Goal: Task Accomplishment & Management: Manage account settings

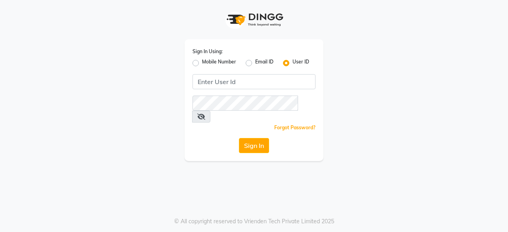
click at [252, 90] on div "Sign In Using: Mobile Number Email ID User ID Remember me Forgot Password? Sign…" at bounding box center [253, 100] width 139 height 122
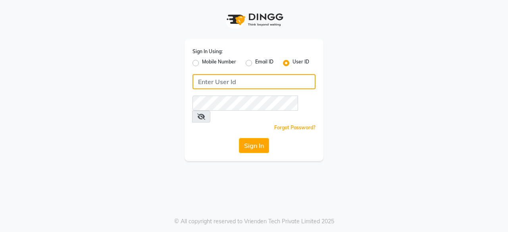
click at [253, 79] on input "Username" at bounding box center [253, 81] width 123 height 15
type input "oshabeautybar"
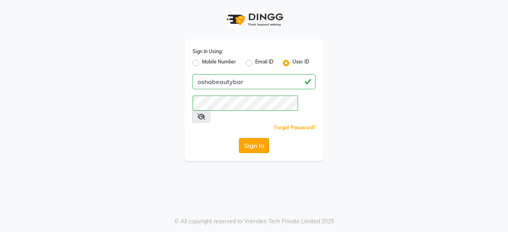
click at [254, 138] on button "Sign In" at bounding box center [254, 145] width 30 height 15
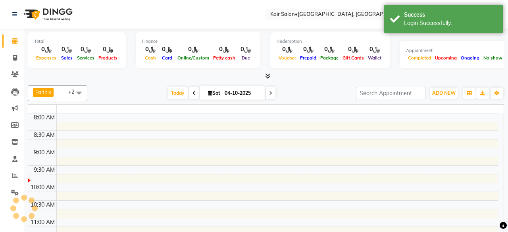
select select "en"
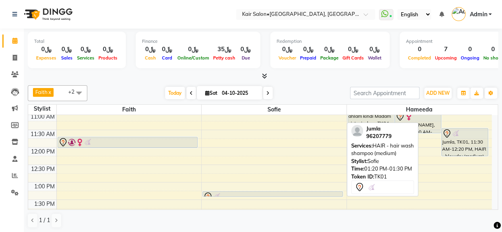
scroll to position [119, 0]
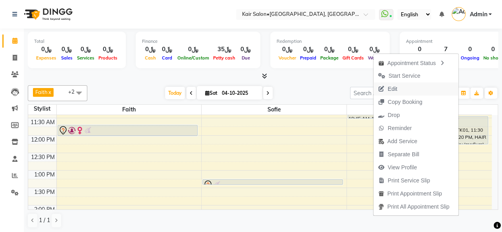
click at [388, 88] on span "Edit" at bounding box center [393, 89] width 10 height 8
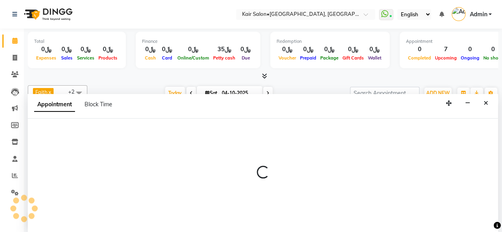
scroll to position [0, 0]
select select "tentative"
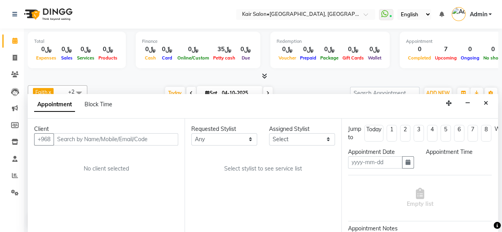
type input "04-10-2025"
select select "690"
select select "58893"
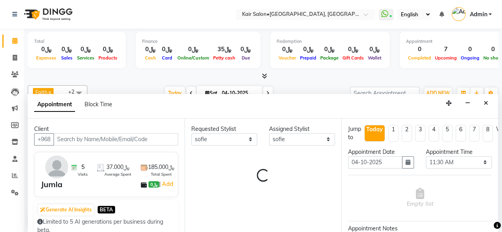
select select "3223"
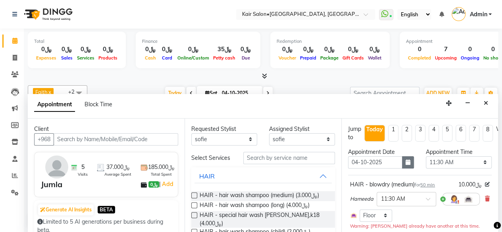
click at [407, 161] on button "button" at bounding box center [408, 162] width 12 height 12
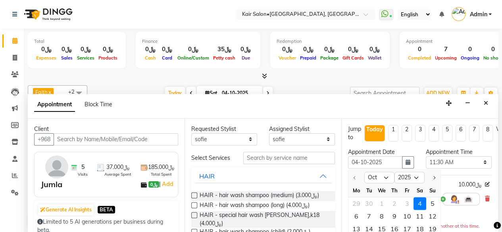
click at [431, 203] on div "5" at bounding box center [432, 203] width 13 height 13
type input "05-10-2025"
select select "690"
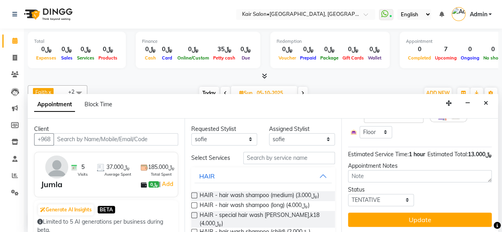
scroll to position [154, 0]
click at [420, 215] on button "Update" at bounding box center [420, 220] width 144 height 14
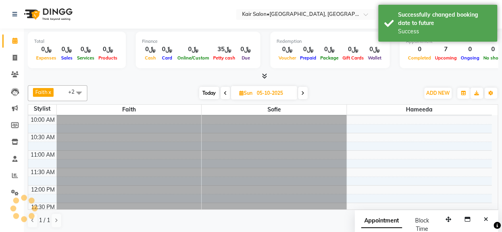
scroll to position [0, 0]
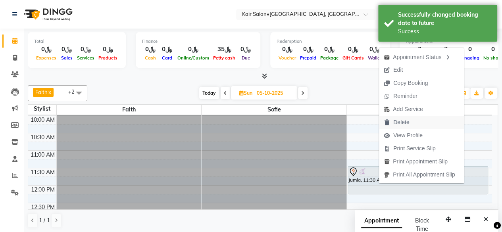
click at [405, 120] on span "Delete" at bounding box center [401, 122] width 16 height 8
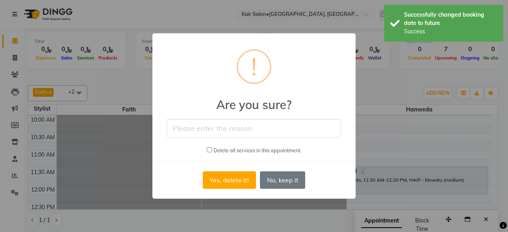
click at [246, 119] on input "text" at bounding box center [254, 128] width 175 height 19
type input "will reschedule later on"
click at [207, 151] on input "checkbox" at bounding box center [209, 149] width 5 height 5
checkbox input "true"
click at [226, 179] on button "Yes, delete it!" at bounding box center [229, 179] width 53 height 17
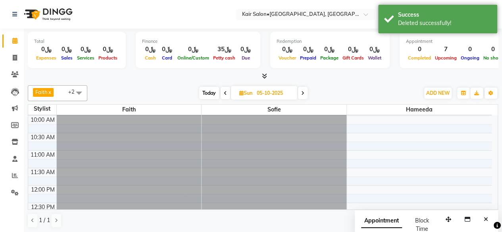
click at [211, 92] on span "Today" at bounding box center [209, 93] width 20 height 12
type input "04-10-2025"
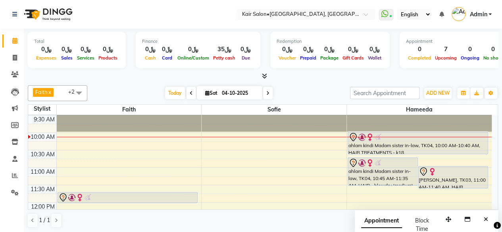
scroll to position [69, 0]
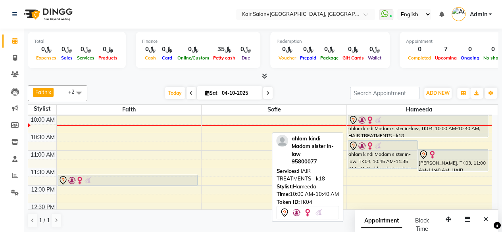
click at [384, 127] on div "ahlam kindi Madam sister in-law, TK04, 10:00 AM-10:40 AM, HAIR TREATMENTS - k18" at bounding box center [418, 126] width 140 height 22
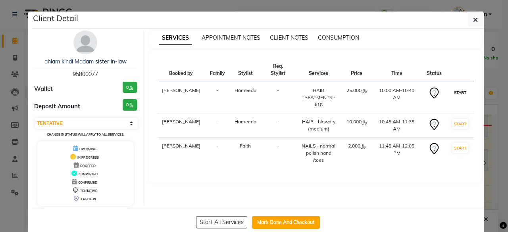
click at [458, 89] on button "START" at bounding box center [460, 93] width 16 height 10
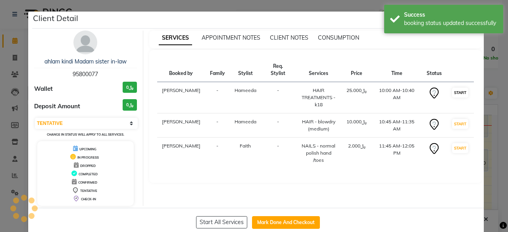
select select "select"
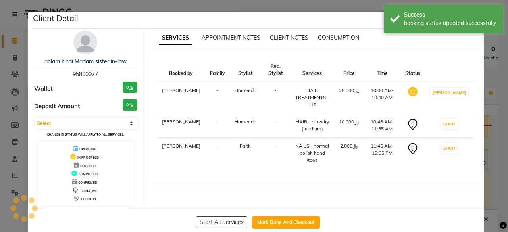
click at [490, 74] on ngb-modal-window "Client Detail ahlam kindi Madam sister in-law 95800077 Wallet ﷼0 Deposit Amount…" at bounding box center [254, 116] width 508 height 232
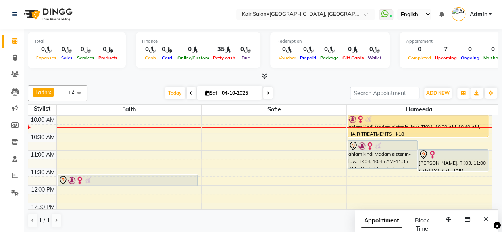
scroll to position [0, 0]
click at [13, 73] on icon at bounding box center [15, 74] width 8 height 6
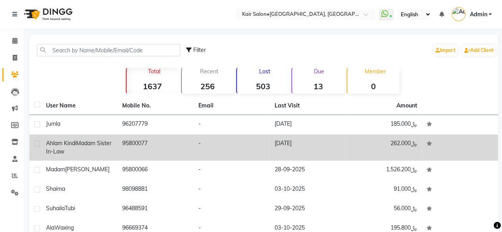
click at [138, 144] on td "95800077" at bounding box center [155, 147] width 76 height 26
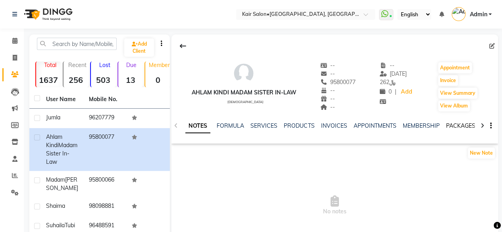
click at [461, 127] on link "PACKAGES" at bounding box center [459, 125] width 29 height 7
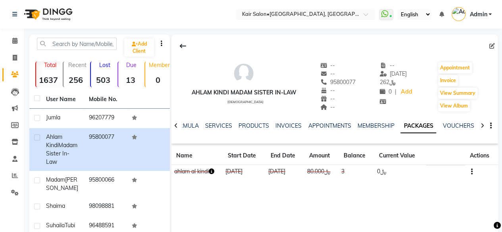
click at [212, 169] on icon "button" at bounding box center [212, 172] width 6 height 6
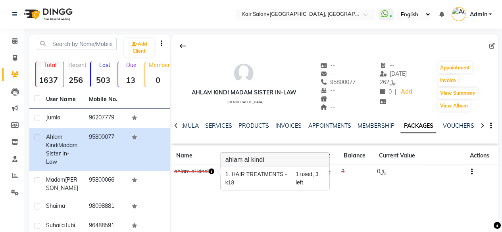
click at [212, 173] on icon "button" at bounding box center [212, 172] width 6 height 6
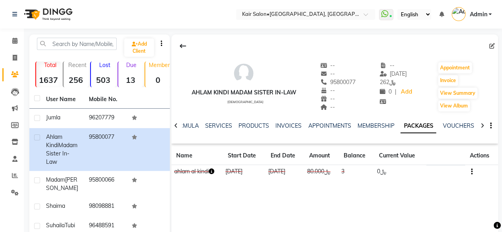
click at [212, 173] on icon "button" at bounding box center [212, 172] width 6 height 6
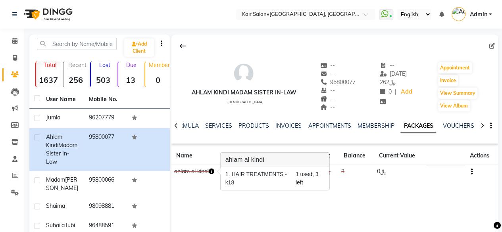
click at [470, 171] on button "button" at bounding box center [469, 171] width 5 height 8
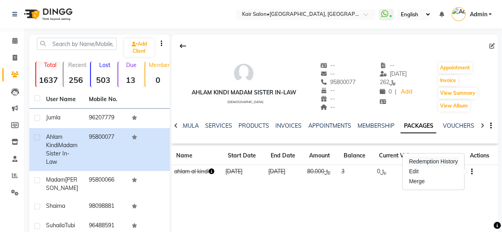
click at [417, 160] on div "Redemption History" at bounding box center [433, 162] width 52 height 10
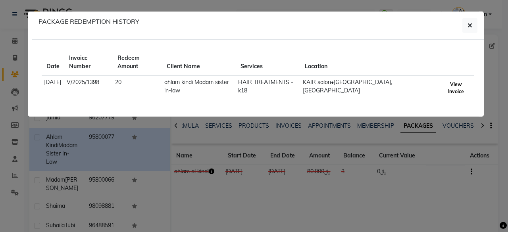
click at [456, 79] on button "View Invoice" at bounding box center [456, 88] width 30 height 18
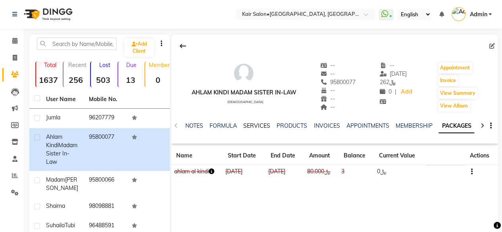
click at [256, 123] on link "SERVICES" at bounding box center [256, 125] width 27 height 7
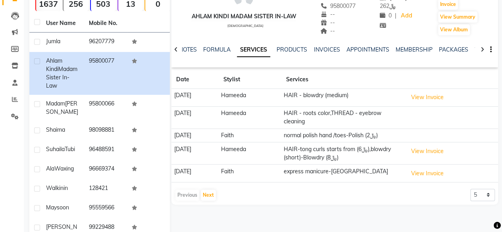
scroll to position [119, 0]
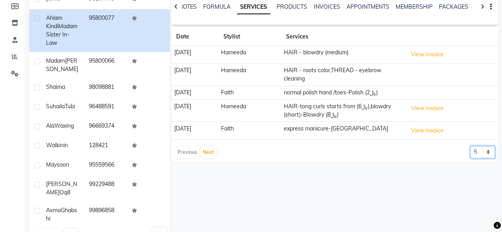
click at [489, 150] on select "5 10 50 100 500" at bounding box center [482, 152] width 25 height 12
click at [470, 146] on select "5 10 50 100 500" at bounding box center [482, 152] width 25 height 12
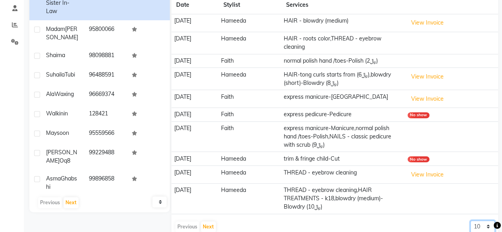
scroll to position [164, 0]
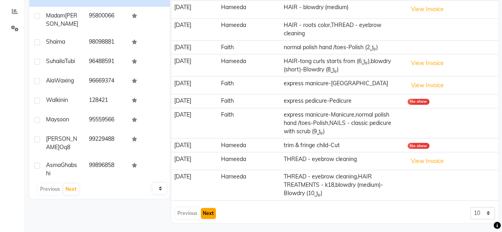
click at [207, 209] on button "Next" at bounding box center [208, 213] width 15 height 11
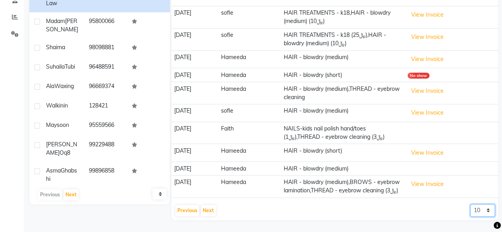
click at [488, 212] on select "5 10 50 100 500" at bounding box center [482, 210] width 25 height 12
select select "50"
click at [470, 204] on select "5 10 50 100 500" at bounding box center [482, 210] width 25 height 12
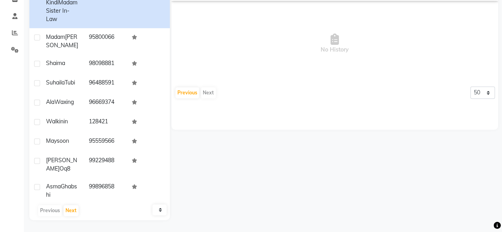
click at [204, 88] on div "Previous Next" at bounding box center [196, 92] width 42 height 13
click at [208, 94] on div "Previous Next" at bounding box center [196, 92] width 42 height 13
click at [184, 91] on button "Previous" at bounding box center [187, 92] width 24 height 11
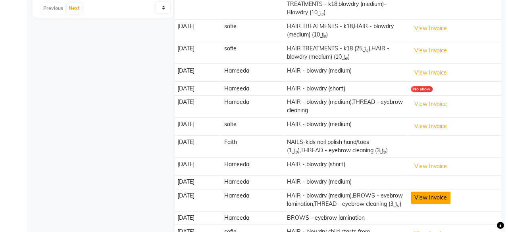
scroll to position [305, 0]
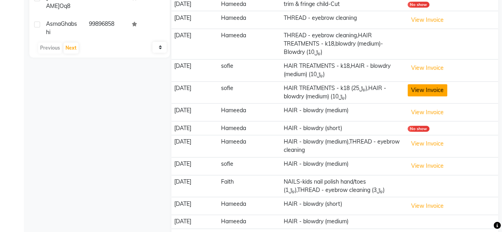
click at [436, 87] on button "View Invoice" at bounding box center [427, 90] width 40 height 12
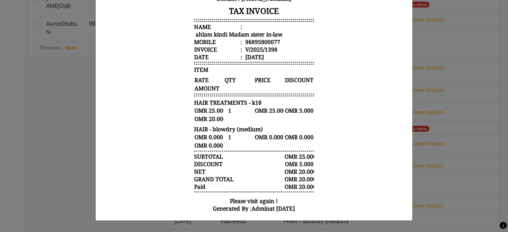
scroll to position [0, 0]
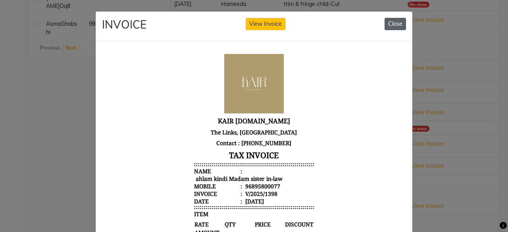
click at [397, 19] on button "Close" at bounding box center [394, 24] width 21 height 12
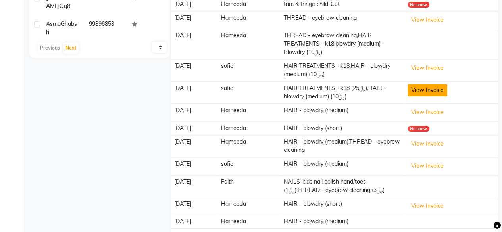
click at [434, 89] on button "View Invoice" at bounding box center [427, 90] width 40 height 12
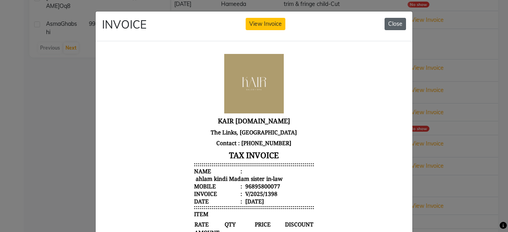
click at [399, 20] on button "Close" at bounding box center [394, 24] width 21 height 12
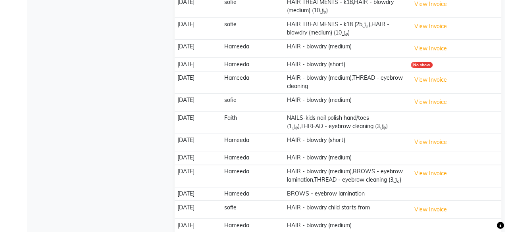
scroll to position [345, 0]
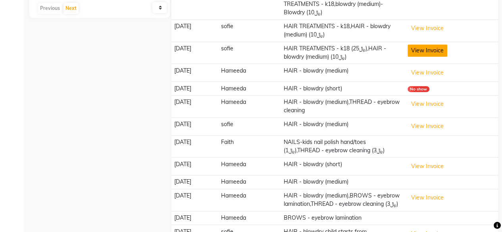
click at [429, 48] on button "View Invoice" at bounding box center [427, 50] width 40 height 12
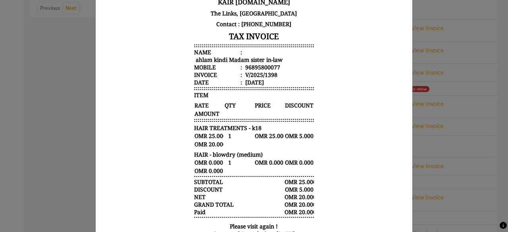
scroll to position [0, 0]
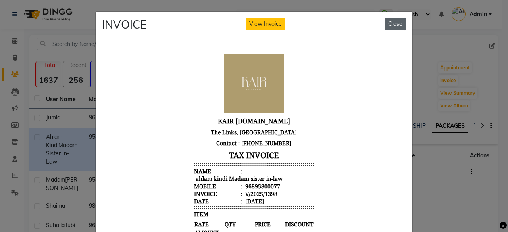
click at [398, 22] on button "Close" at bounding box center [394, 24] width 21 height 12
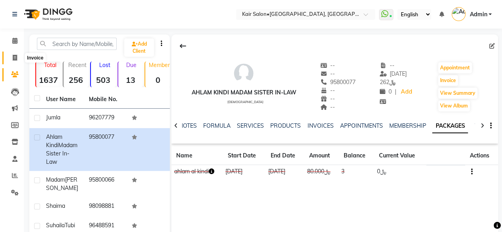
click at [14, 56] on icon at bounding box center [15, 58] width 4 height 6
select select "service"
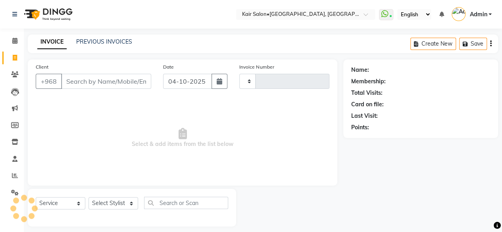
scroll to position [6, 0]
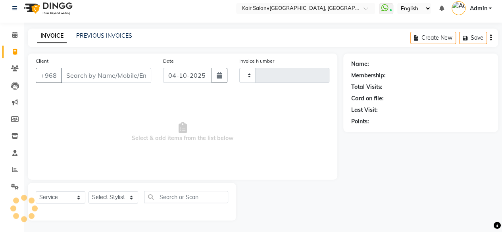
type input "2008"
select select "6490"
click at [104, 79] on input "Client" at bounding box center [106, 75] width 90 height 15
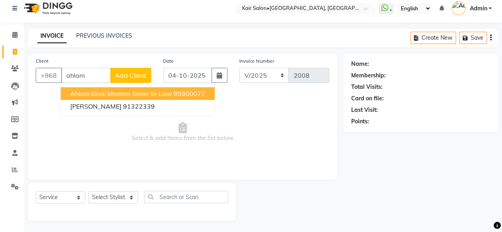
click at [160, 90] on span "ahlam kindi Madam sister in-law" at bounding box center [121, 94] width 102 height 8
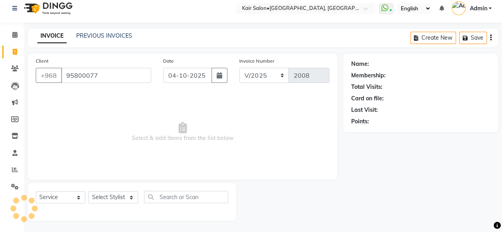
type input "95800077"
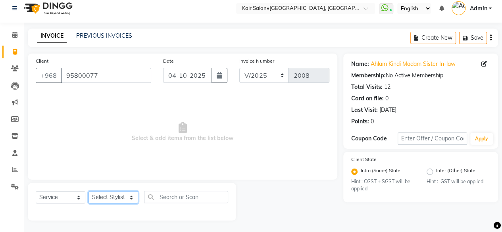
click at [129, 197] on select "Select Stylist Faith HABSATBEE [PERSON_NAME] staffs Madam [PERSON_NAME] Madam […" at bounding box center [113, 197] width 50 height 12
select select "66378"
click at [88, 191] on select "Select Stylist Faith HABSATBEE [PERSON_NAME] staffs Madam [PERSON_NAME] Madam […" at bounding box center [113, 197] width 50 height 12
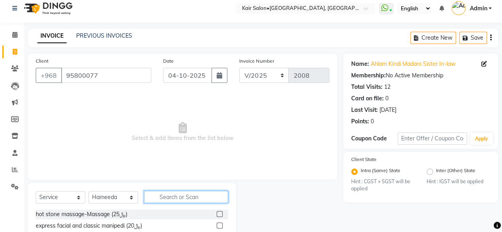
click at [175, 198] on input "text" at bounding box center [186, 197] width 84 height 12
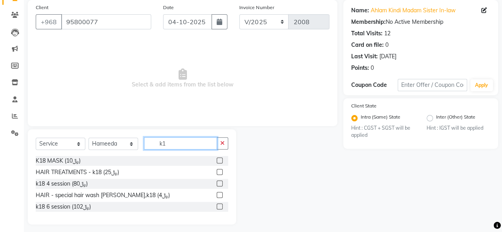
scroll to position [63, 0]
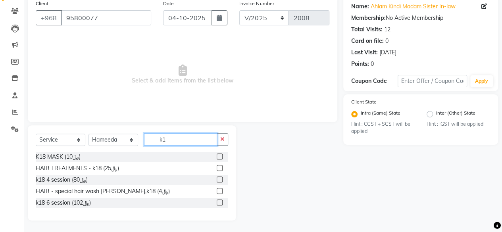
type input "k1"
click at [219, 168] on label at bounding box center [220, 168] width 6 height 6
click at [219, 168] on input "checkbox" at bounding box center [219, 168] width 5 height 5
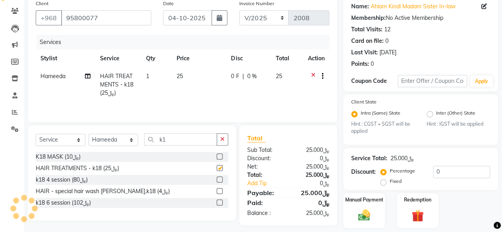
checkbox input "false"
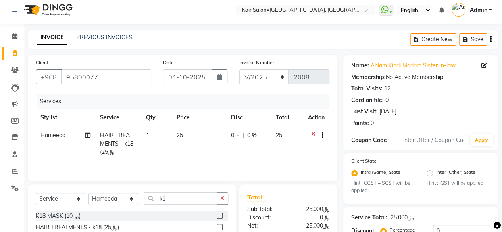
scroll to position [0, 0]
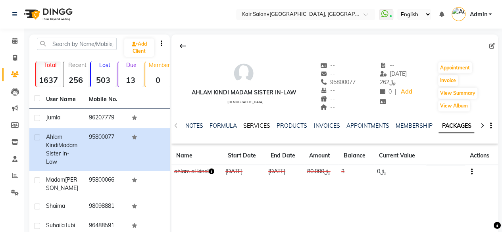
click at [254, 123] on link "SERVICES" at bounding box center [256, 125] width 27 height 7
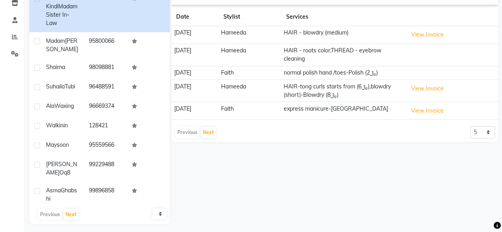
scroll to position [143, 0]
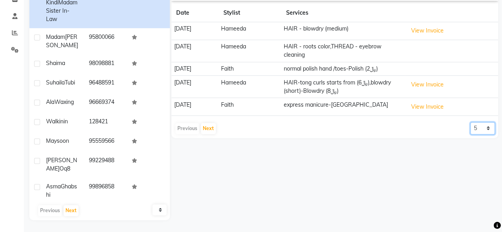
click at [488, 129] on select "5 10 50 100 500" at bounding box center [482, 128] width 25 height 12
select select "10"
click at [470, 122] on select "5 10 50 100 500" at bounding box center [482, 128] width 25 height 12
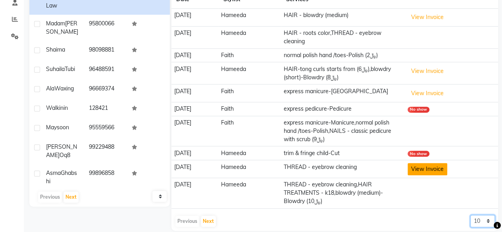
scroll to position [164, 0]
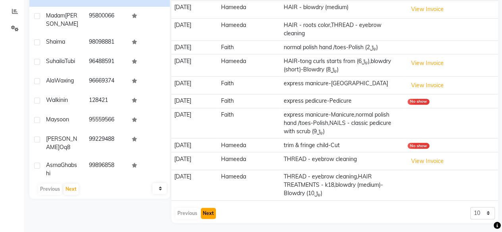
click at [211, 212] on button "Next" at bounding box center [208, 213] width 15 height 11
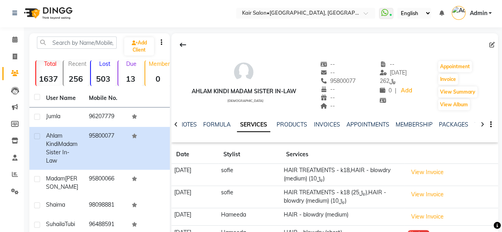
scroll to position [0, 0]
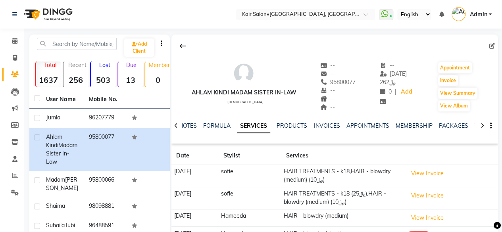
click at [177, 125] on icon at bounding box center [176, 126] width 4 height 6
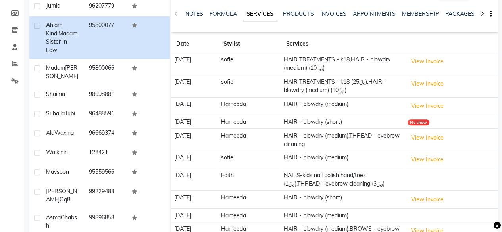
scroll to position [164, 0]
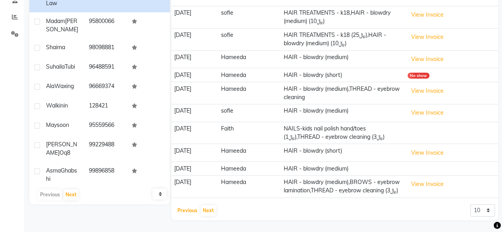
click at [189, 213] on button "Previous" at bounding box center [187, 210] width 24 height 11
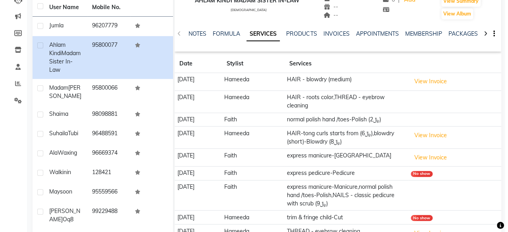
scroll to position [85, 0]
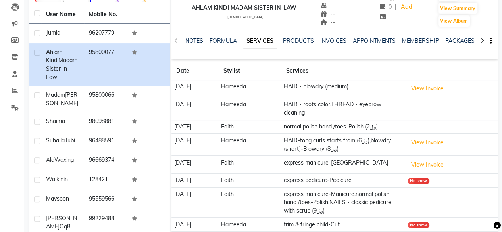
click at [349, 109] on td "HAIR - roots color,THREAD - eyebrow cleaning" at bounding box center [343, 109] width 124 height 22
click at [348, 111] on td "HAIR - roots color,THREAD - eyebrow cleaning" at bounding box center [343, 109] width 124 height 22
click at [368, 115] on td "HAIR - roots color,THREAD - eyebrow cleaning" at bounding box center [343, 109] width 124 height 22
click at [385, 115] on td "HAIR - roots color,THREAD - eyebrow cleaning" at bounding box center [343, 109] width 124 height 22
click at [435, 89] on button "View Invoice" at bounding box center [427, 89] width 40 height 12
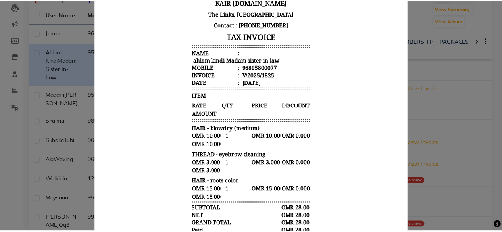
scroll to position [0, 0]
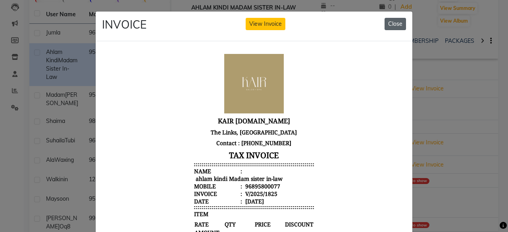
click at [386, 20] on button "Close" at bounding box center [394, 24] width 21 height 12
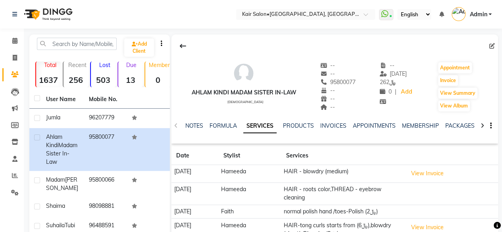
click at [259, 124] on link "SERVICES" at bounding box center [259, 126] width 33 height 14
click at [298, 126] on link "PRODUCTS" at bounding box center [291, 125] width 31 height 7
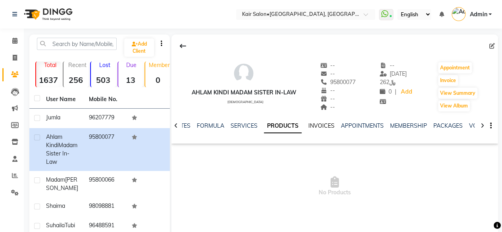
click at [317, 127] on link "INVOICES" at bounding box center [321, 125] width 26 height 7
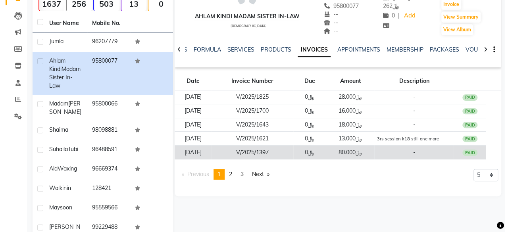
scroll to position [79, 0]
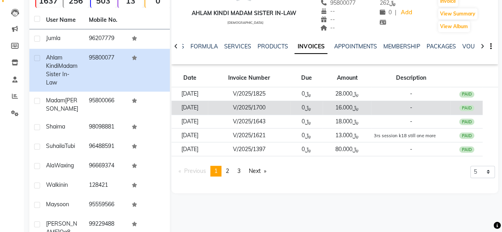
click at [419, 108] on td "-" at bounding box center [410, 108] width 79 height 14
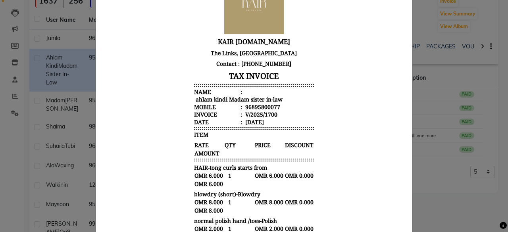
scroll to position [0, 0]
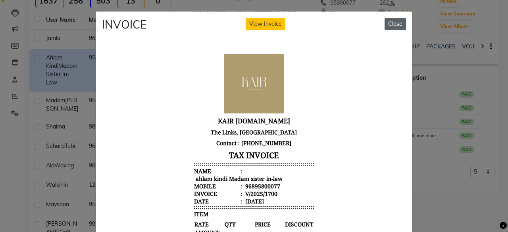
click at [392, 24] on button "Close" at bounding box center [394, 24] width 21 height 12
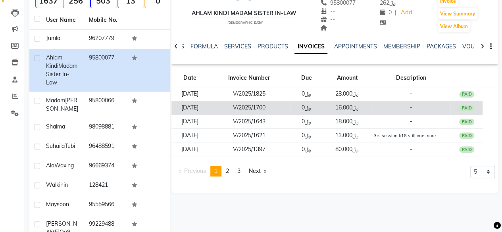
click at [390, 106] on td "-" at bounding box center [410, 108] width 79 height 14
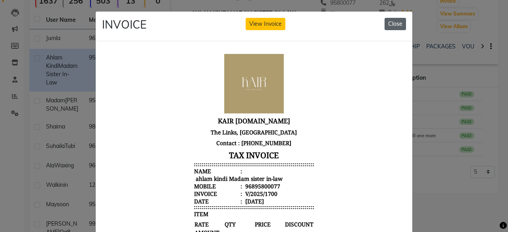
click at [395, 22] on button "Close" at bounding box center [394, 24] width 21 height 12
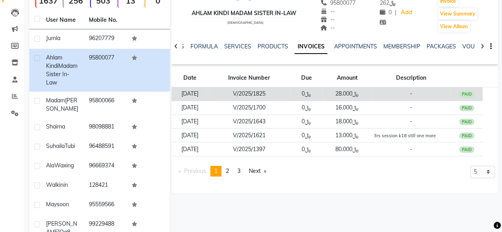
click at [400, 93] on td "-" at bounding box center [410, 94] width 79 height 14
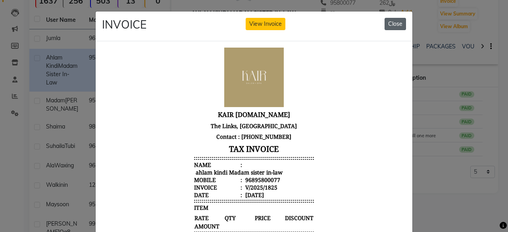
click at [392, 28] on button "Close" at bounding box center [394, 24] width 21 height 12
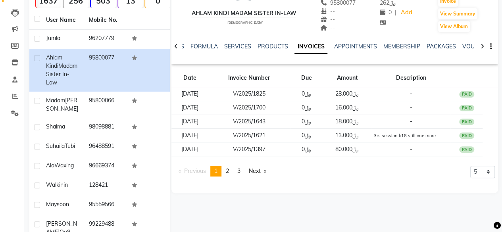
click at [267, 162] on app-client-invoices "Date Invoice Number Due Amount Description [DATE] V/2025/1825 ﷼0 ﷼28.000 - PAID…" at bounding box center [334, 124] width 326 height 115
click at [229, 170] on span "2" at bounding box center [227, 170] width 3 height 7
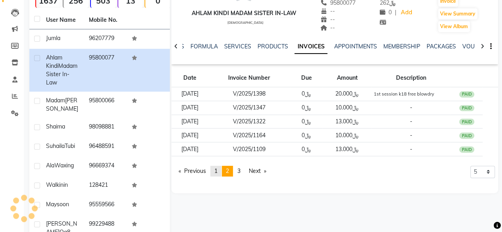
click at [217, 172] on span "1" at bounding box center [215, 170] width 3 height 7
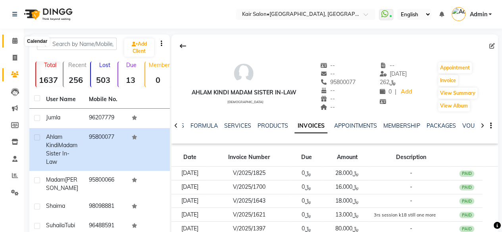
click at [15, 42] on icon at bounding box center [14, 41] width 5 height 6
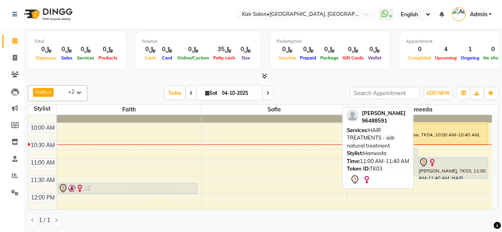
scroll to position [79, 0]
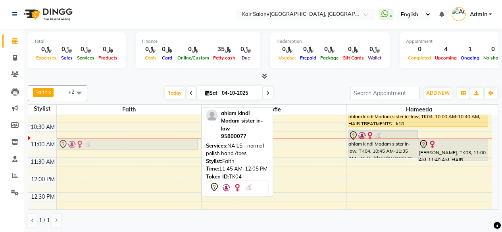
drag, startPoint x: 94, startPoint y: 167, endPoint x: 90, endPoint y: 145, distance: 22.6
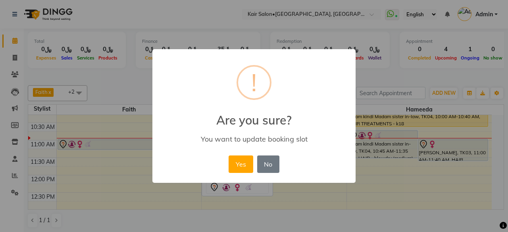
click at [243, 166] on button "Yes" at bounding box center [240, 163] width 24 height 17
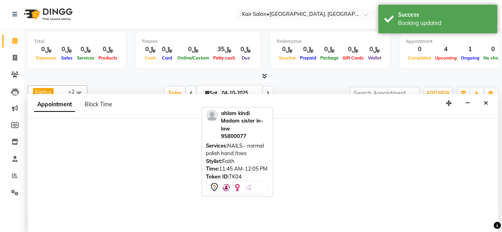
scroll to position [0, 0]
select select "49362"
select select "690"
select select "tentative"
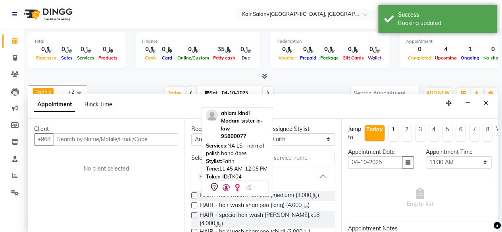
click at [113, 139] on input "text" at bounding box center [116, 139] width 125 height 12
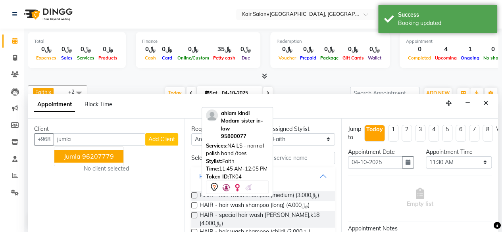
click at [84, 154] on ngb-highlight "96207779" at bounding box center [98, 156] width 32 height 8
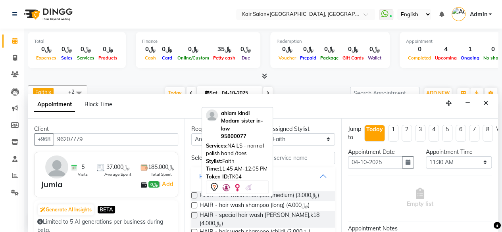
type input "96207779"
click at [301, 158] on input "text" at bounding box center [289, 158] width 92 height 12
click at [298, 160] on input "text" at bounding box center [289, 158] width 92 height 12
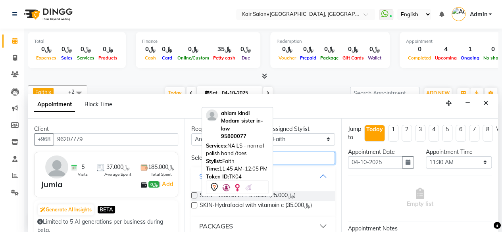
type input "vit"
click at [194, 198] on label at bounding box center [194, 195] width 6 height 6
click at [194, 199] on input "checkbox" at bounding box center [193, 196] width 5 height 5
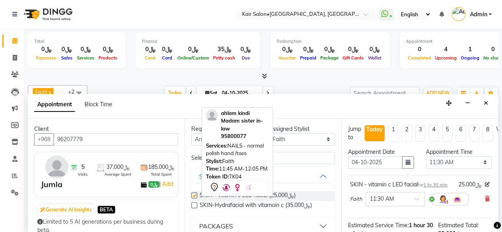
checkbox input "false"
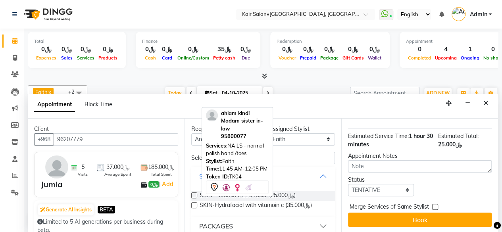
scroll to position [103, 0]
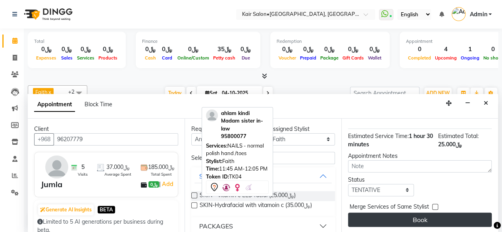
click at [421, 214] on button "Book" at bounding box center [420, 220] width 144 height 14
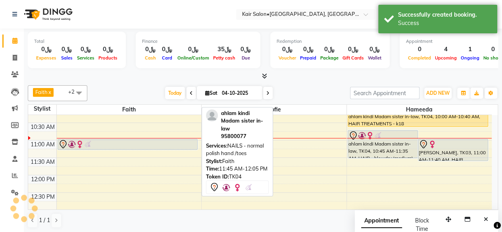
scroll to position [0, 0]
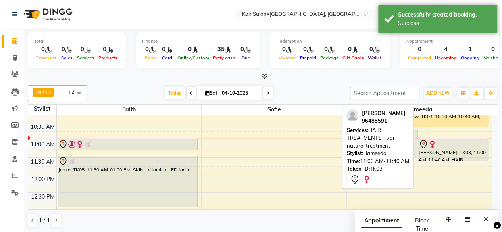
click at [447, 150] on div "[PERSON_NAME], TK03, 11:00 AM-11:40 AM, HAIR TREATMENTS - sidr natural treatment" at bounding box center [452, 149] width 69 height 21
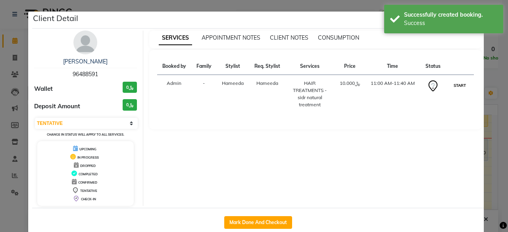
click at [459, 85] on button "START" at bounding box center [459, 86] width 16 height 10
select select "1"
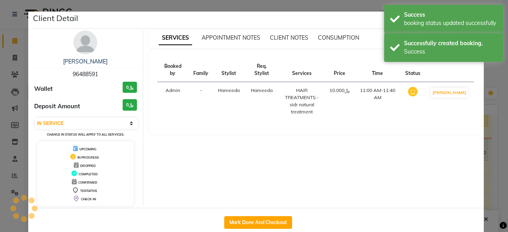
click at [492, 107] on ngb-modal-window "Client Detail [PERSON_NAME] 96488591 Wallet ﷼0 Deposit Amount ﷼0 Select IN SERV…" at bounding box center [254, 116] width 508 height 232
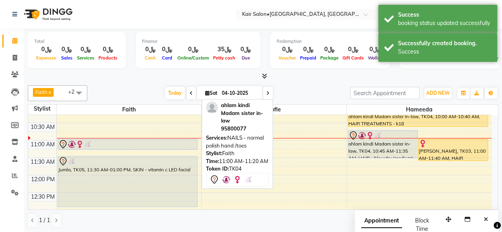
click at [155, 143] on div at bounding box center [127, 145] width 139 height 10
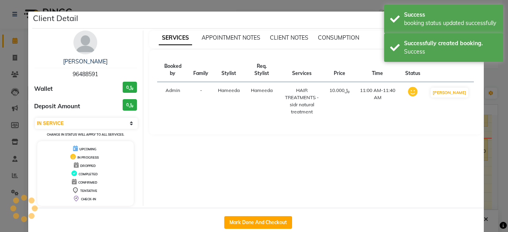
select select "select"
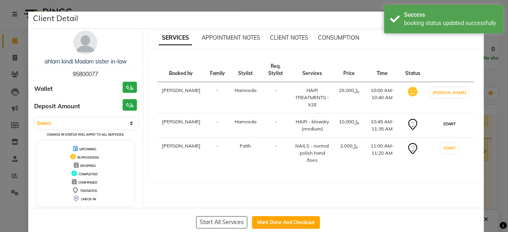
click at [453, 121] on button "START" at bounding box center [449, 124] width 16 height 10
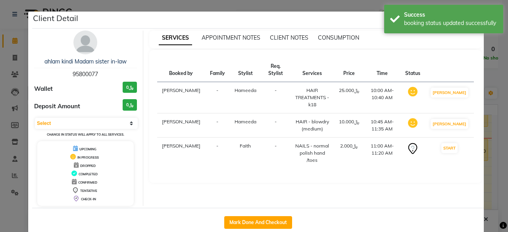
click at [487, 106] on ngb-modal-window "Client Detail ahlam kindi Madam sister in-law 95800077 Wallet ﷼0 Deposit Amount…" at bounding box center [254, 116] width 508 height 232
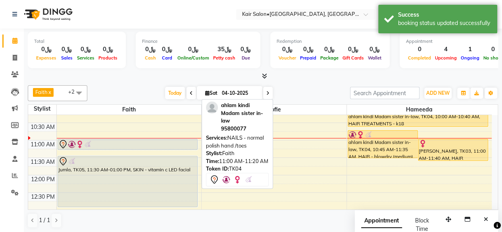
click at [177, 142] on div at bounding box center [127, 145] width 139 height 10
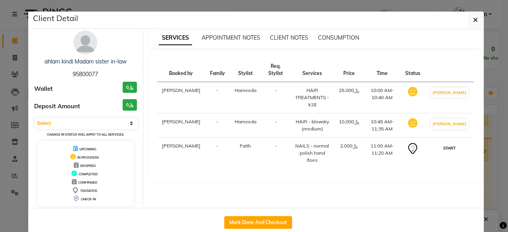
click at [454, 152] on button "START" at bounding box center [449, 148] width 16 height 10
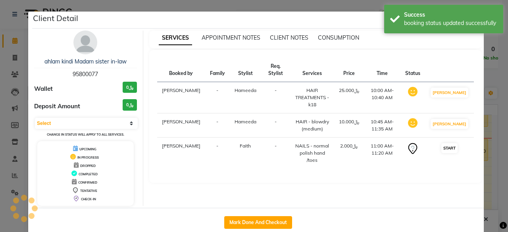
select select "1"
click at [484, 37] on div "SERVICES APPOINTMENT NOTES CLIENT NOTES CONSUMPTION Booked by Family Stylist Re…" at bounding box center [315, 118] width 345 height 175
click at [497, 175] on ngb-modal-window "Client Detail ahlam kindi Madam sister in-law 95800077 Wallet ﷼0 Deposit Amount…" at bounding box center [254, 116] width 508 height 232
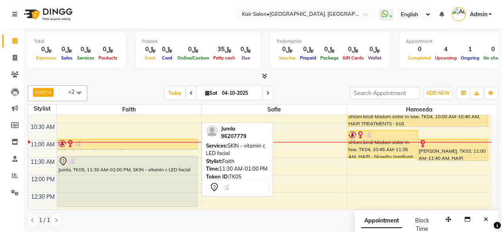
click at [106, 165] on div at bounding box center [127, 162] width 139 height 10
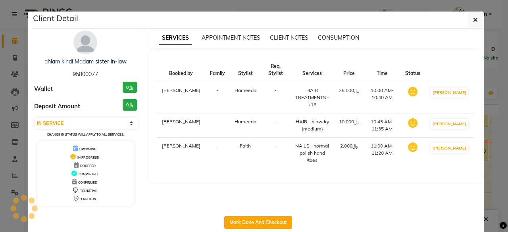
select select "7"
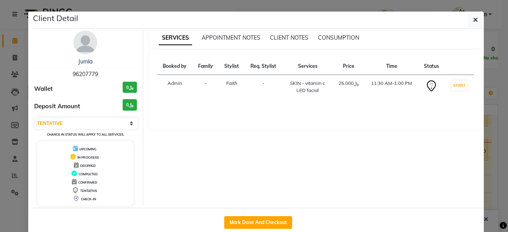
click at [106, 165] on div "DROPPED" at bounding box center [85, 165] width 90 height 8
click at [473, 19] on icon "button" at bounding box center [475, 20] width 5 height 6
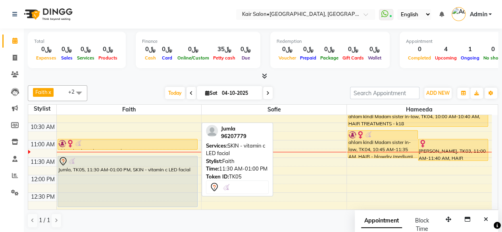
scroll to position [159, 0]
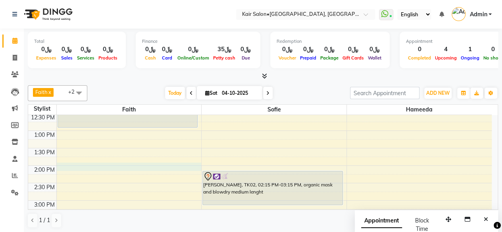
click at [71, 167] on div "8:00 AM 8:30 AM 9:00 AM 9:30 AM 10:00 AM 10:30 AM 11:00 AM 11:30 AM 12:00 PM 12…" at bounding box center [259, 235] width 463 height 558
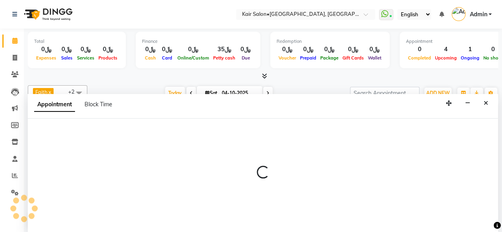
scroll to position [0, 0]
select select "49362"
select select "tentative"
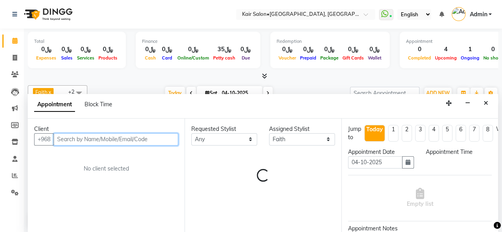
select select "840"
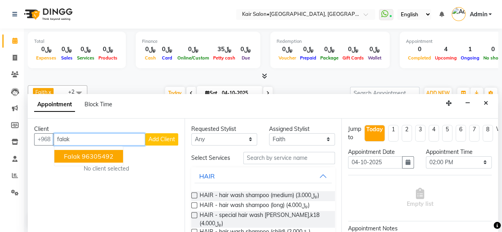
click at [90, 157] on ngb-highlight "96305492" at bounding box center [98, 156] width 32 height 8
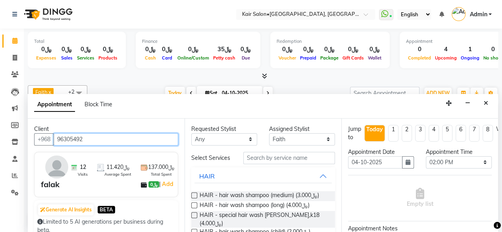
type input "96305492"
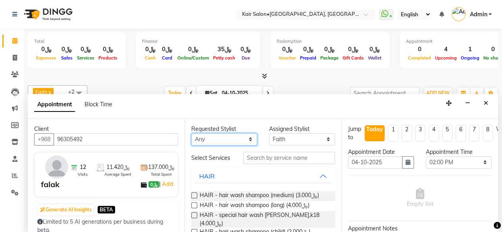
click at [247, 138] on select "Any Faith HABSATBEE [PERSON_NAME] Madam [PERSON_NAME] Madam [PERSON_NAME] Madam…" at bounding box center [224, 139] width 66 height 12
select select "49362"
click at [191, 133] on select "Any Faith HABSATBEE [PERSON_NAME] Madam [PERSON_NAME] Madam [PERSON_NAME] Madam…" at bounding box center [224, 139] width 66 height 12
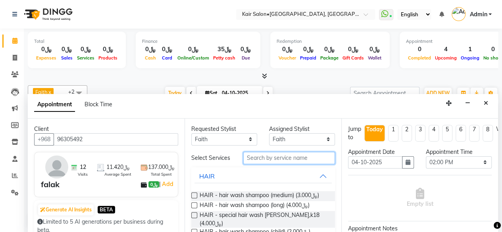
click at [263, 162] on input "text" at bounding box center [289, 158] width 92 height 12
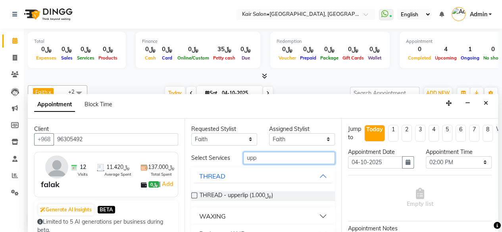
type input "upp"
click at [194, 196] on label at bounding box center [194, 195] width 6 height 6
click at [194, 196] on input "checkbox" at bounding box center [193, 196] width 5 height 5
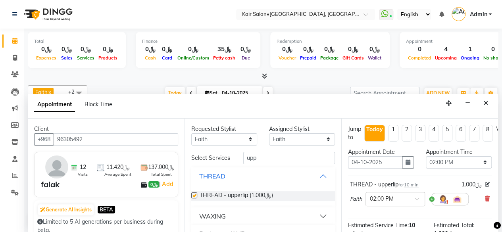
checkbox input "false"
click at [269, 163] on input "upp" at bounding box center [289, 158] width 92 height 12
type input "u"
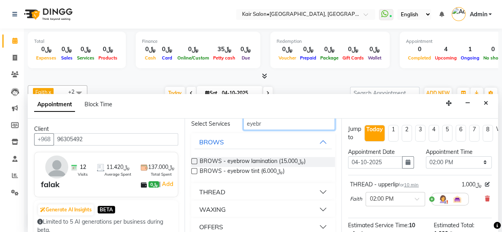
scroll to position [40, 0]
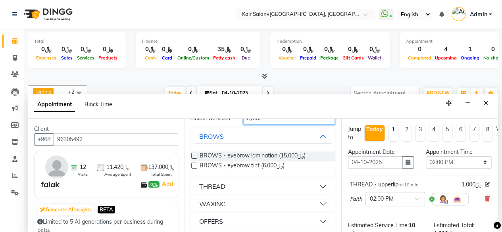
type input "eyebr"
click at [318, 186] on button "THREAD" at bounding box center [262, 186] width 137 height 14
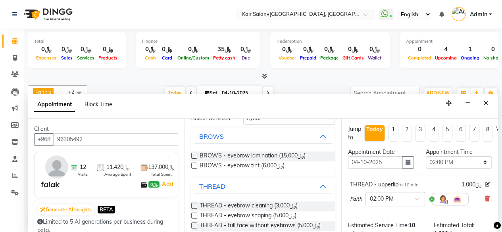
click at [193, 208] on label at bounding box center [194, 206] width 6 height 6
click at [193, 208] on input "checkbox" at bounding box center [193, 206] width 5 height 5
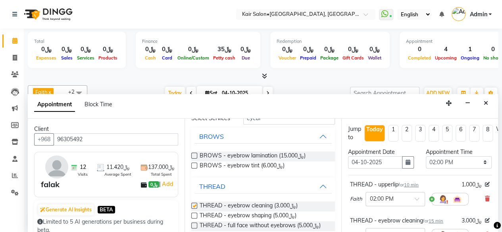
checkbox input "false"
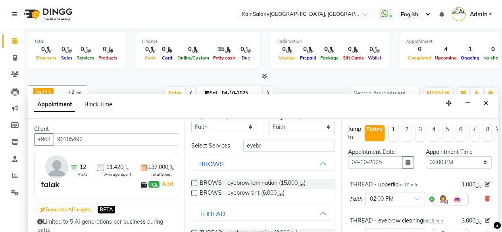
scroll to position [0, 0]
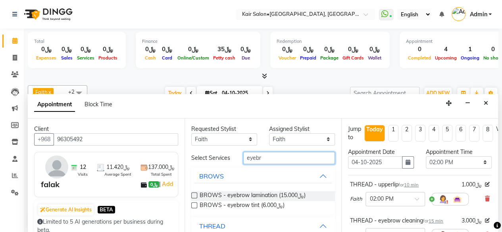
click at [275, 161] on input "eyebr" at bounding box center [289, 158] width 92 height 12
type input "e"
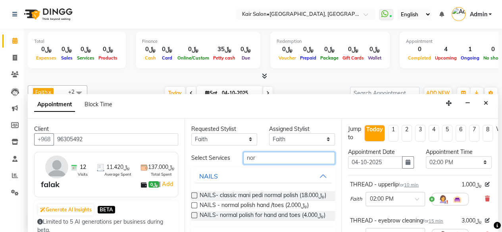
type input "nor"
click at [194, 208] on label at bounding box center [194, 205] width 6 height 6
click at [194, 209] on input "checkbox" at bounding box center [193, 205] width 5 height 5
checkbox input "false"
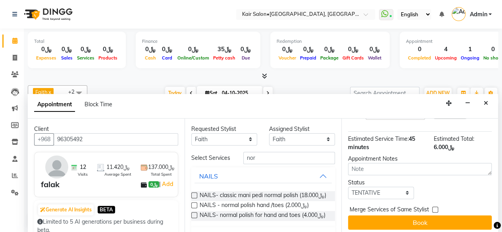
scroll to position [175, 0]
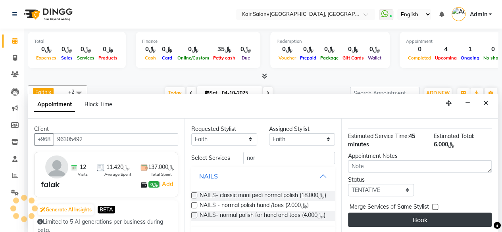
click at [416, 214] on button "Book" at bounding box center [420, 220] width 144 height 14
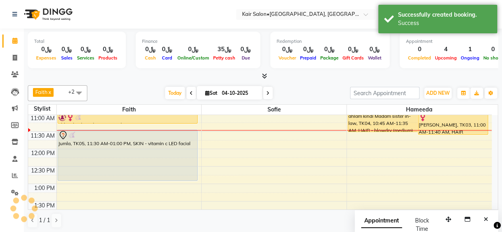
scroll to position [79, 0]
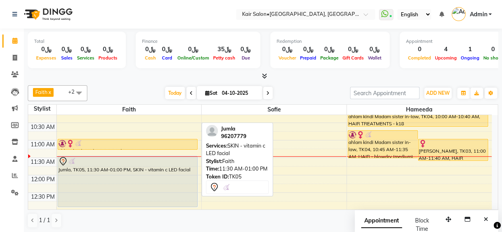
click at [169, 172] on div "Jumla, TK05, 11:30 AM-01:00 PM, SKIN - vitamin c LED facial" at bounding box center [128, 181] width 140 height 50
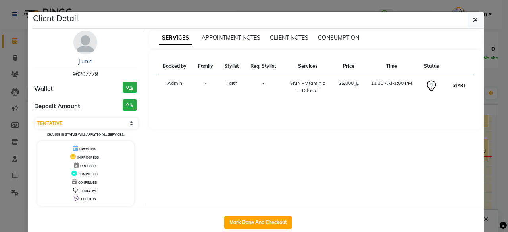
click at [457, 88] on button "START" at bounding box center [459, 86] width 16 height 10
select select "1"
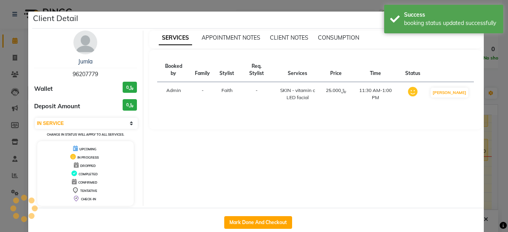
click at [489, 77] on ngb-modal-window "Client Detail Jumla 96207779 Wallet ﷼0 Deposit Amount ﷼0 Select IN SERVICE CONF…" at bounding box center [254, 116] width 508 height 232
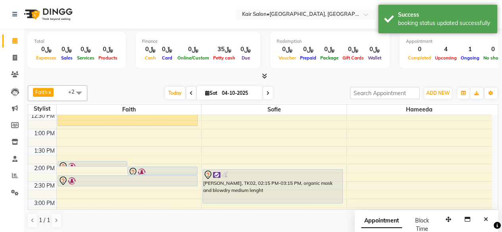
scroll to position [198, 0]
